Goal: Subscribe to service/newsletter

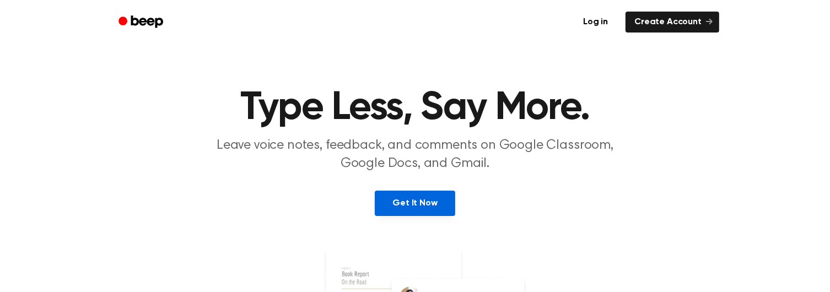
click at [423, 191] on link "Get It Now" at bounding box center [415, 203] width 80 height 25
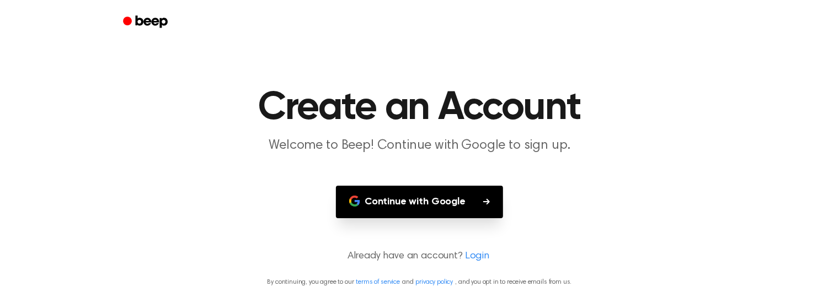
click at [433, 186] on button "Continue with Google" at bounding box center [419, 202] width 167 height 33
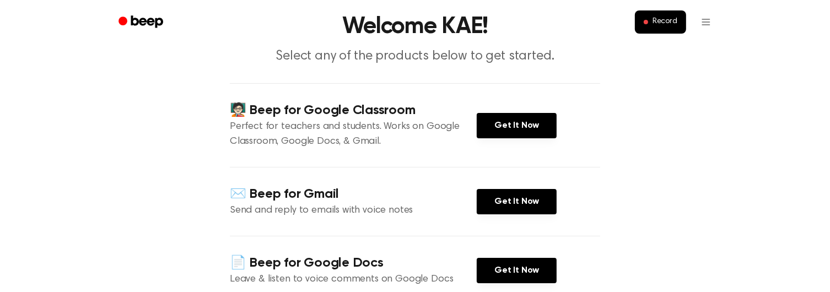
scroll to position [73, 0]
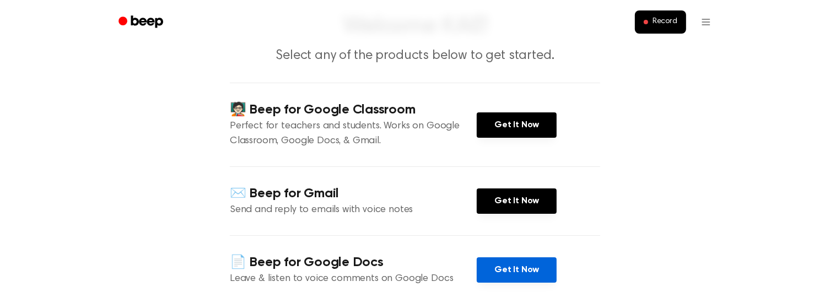
click at [482, 257] on link "Get It Now" at bounding box center [517, 269] width 80 height 25
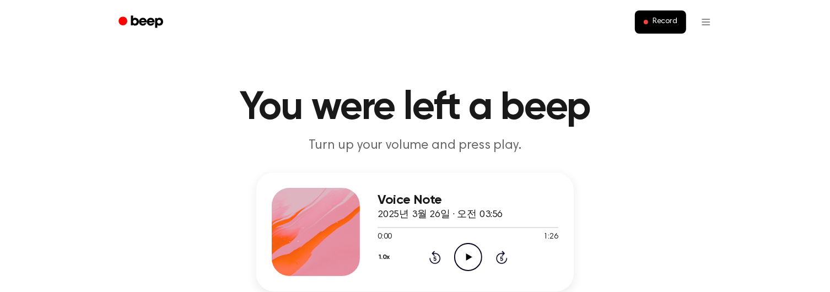
click at [466, 254] on icon at bounding box center [469, 257] width 6 height 7
click at [463, 243] on icon "Pause Audio" at bounding box center [468, 257] width 28 height 28
